Goal: Information Seeking & Learning: Learn about a topic

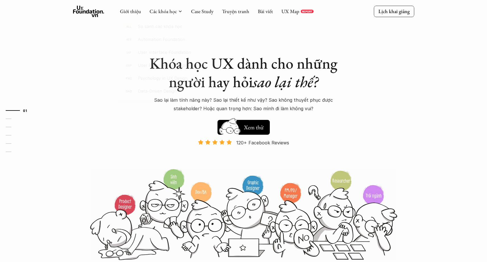
click at [405, 65] on div "Khóa học UX dành cho những người hay hỏi sao lại thế? Sao lại làm tính năng này…" at bounding box center [243, 130] width 341 height 260
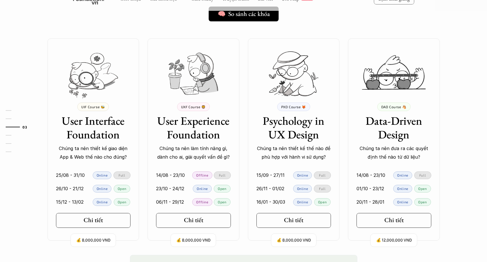
scroll to position [491, 0]
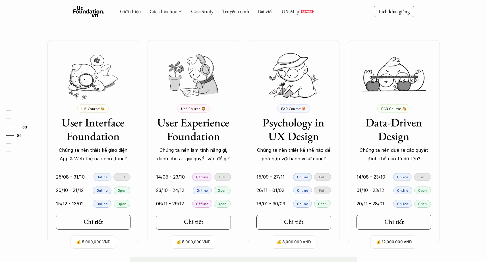
click at [13, 134] on link "04" at bounding box center [19, 135] width 27 height 7
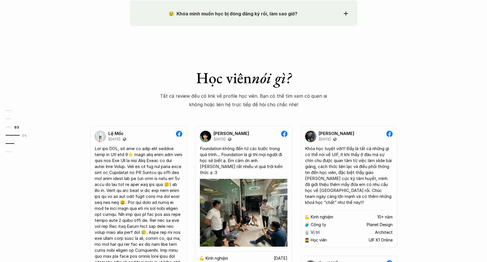
click at [11, 145] on link "05" at bounding box center [19, 143] width 27 height 7
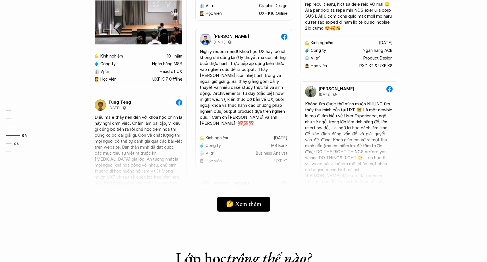
click at [12, 126] on link "03" at bounding box center [19, 126] width 27 height 7
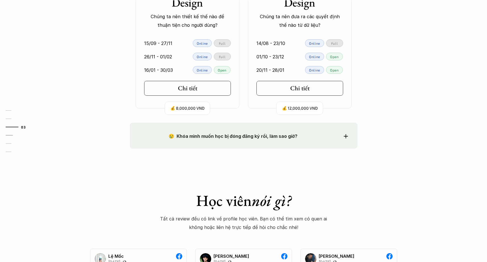
scroll to position [866, 0]
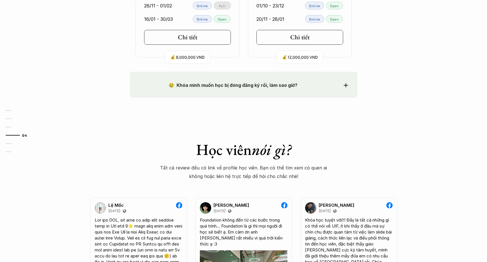
click at [348, 85] on icon at bounding box center [346, 85] width 4 height 4
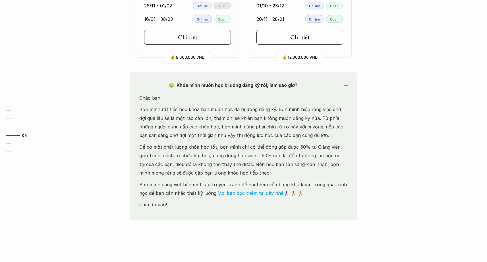
click at [348, 85] on icon at bounding box center [346, 85] width 4 height 1
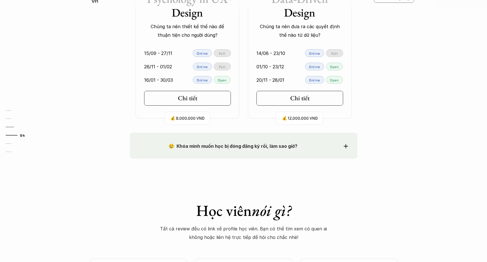
scroll to position [785, 0]
